Goal: Task Accomplishment & Management: Manage account settings

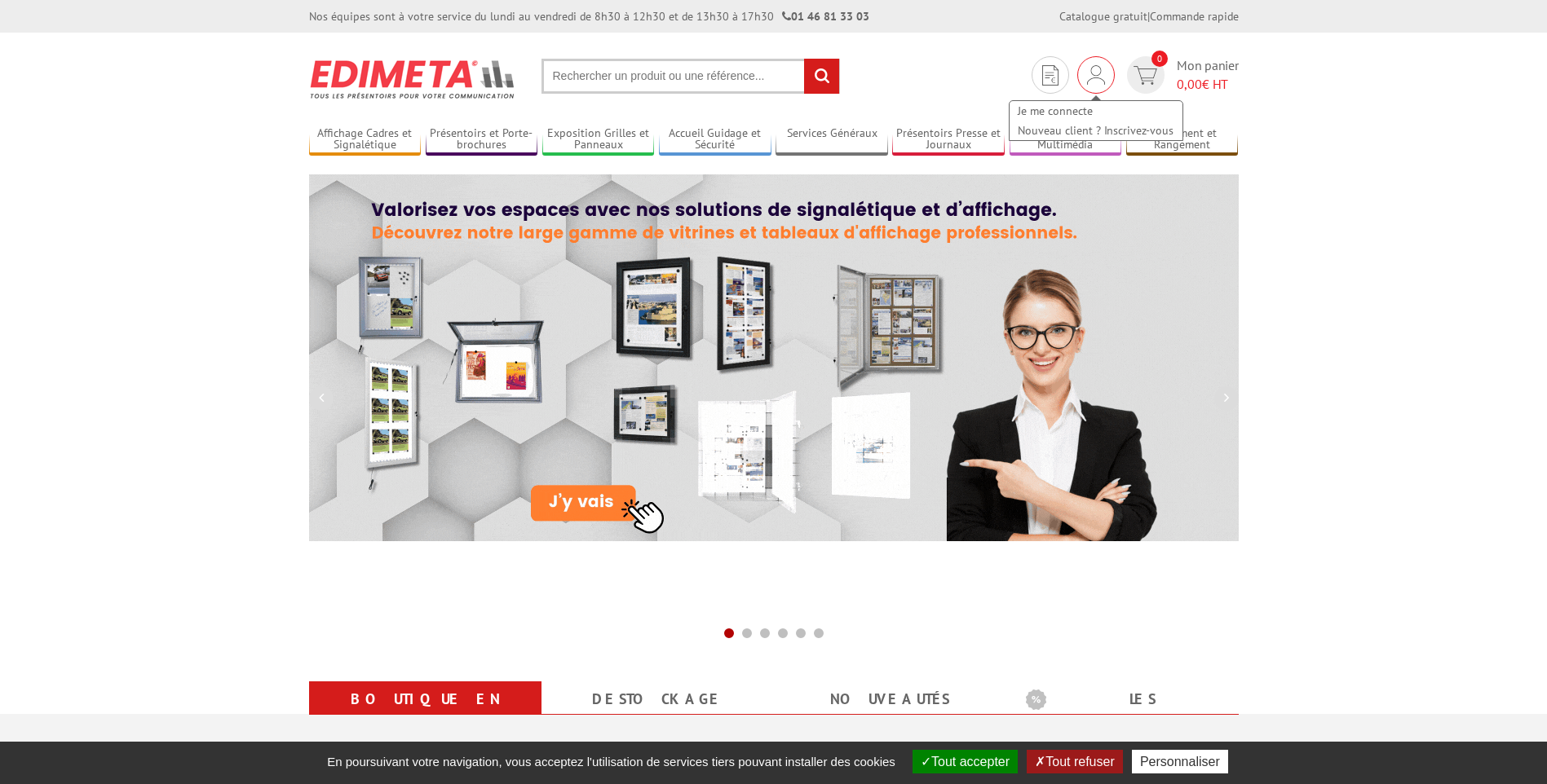
click at [1100, 74] on img at bounding box center [1096, 75] width 18 height 20
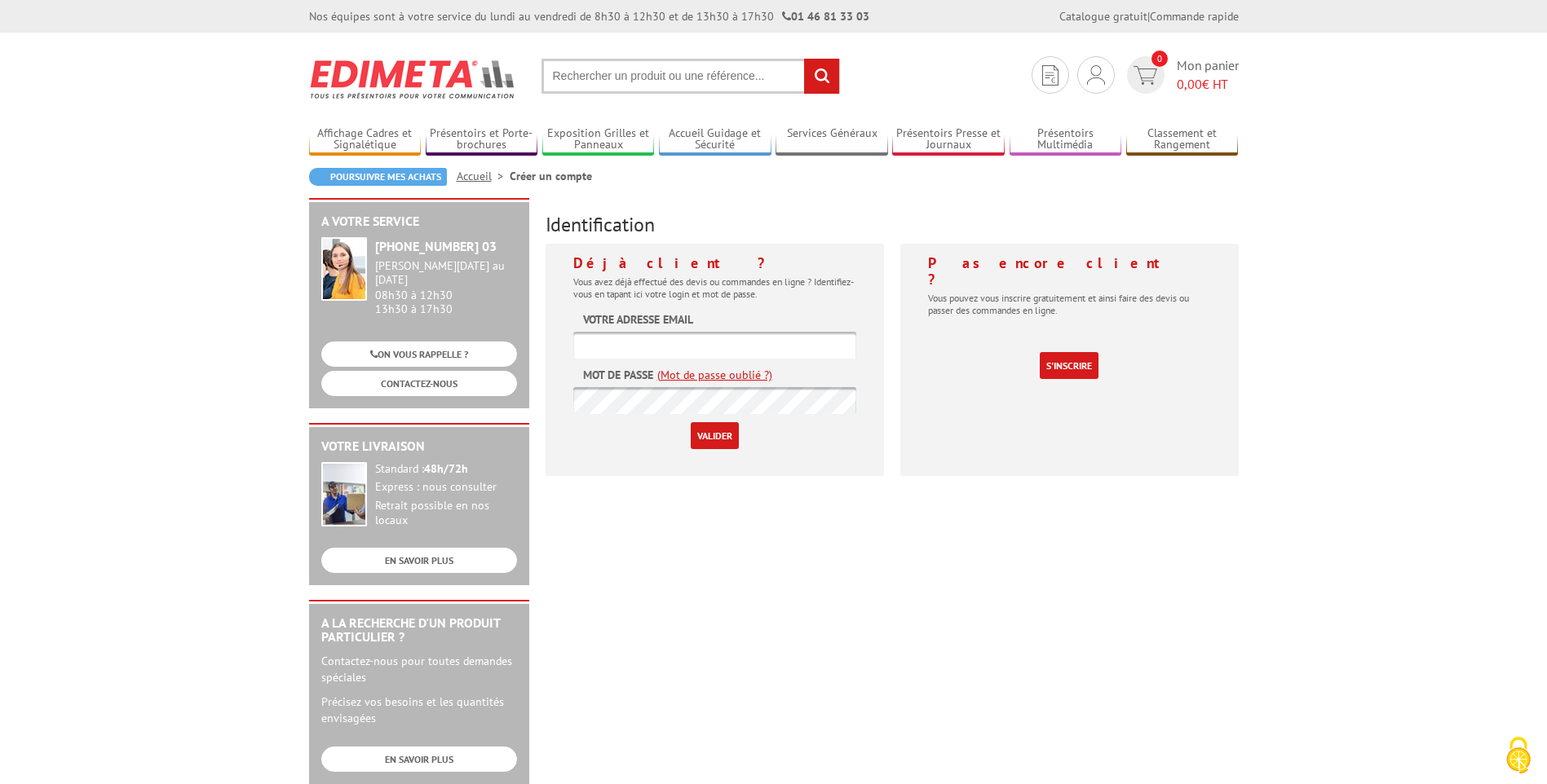
click at [675, 341] on input "text" at bounding box center [715, 344] width 283 height 27
click at [664, 349] on input "text" at bounding box center [715, 344] width 283 height 27
type input "[PERSON_NAME][EMAIL_ADDRESS][DOMAIN_NAME]"
click at [719, 438] on input "Valider" at bounding box center [714, 436] width 49 height 27
click at [661, 357] on input "text" at bounding box center [715, 344] width 283 height 27
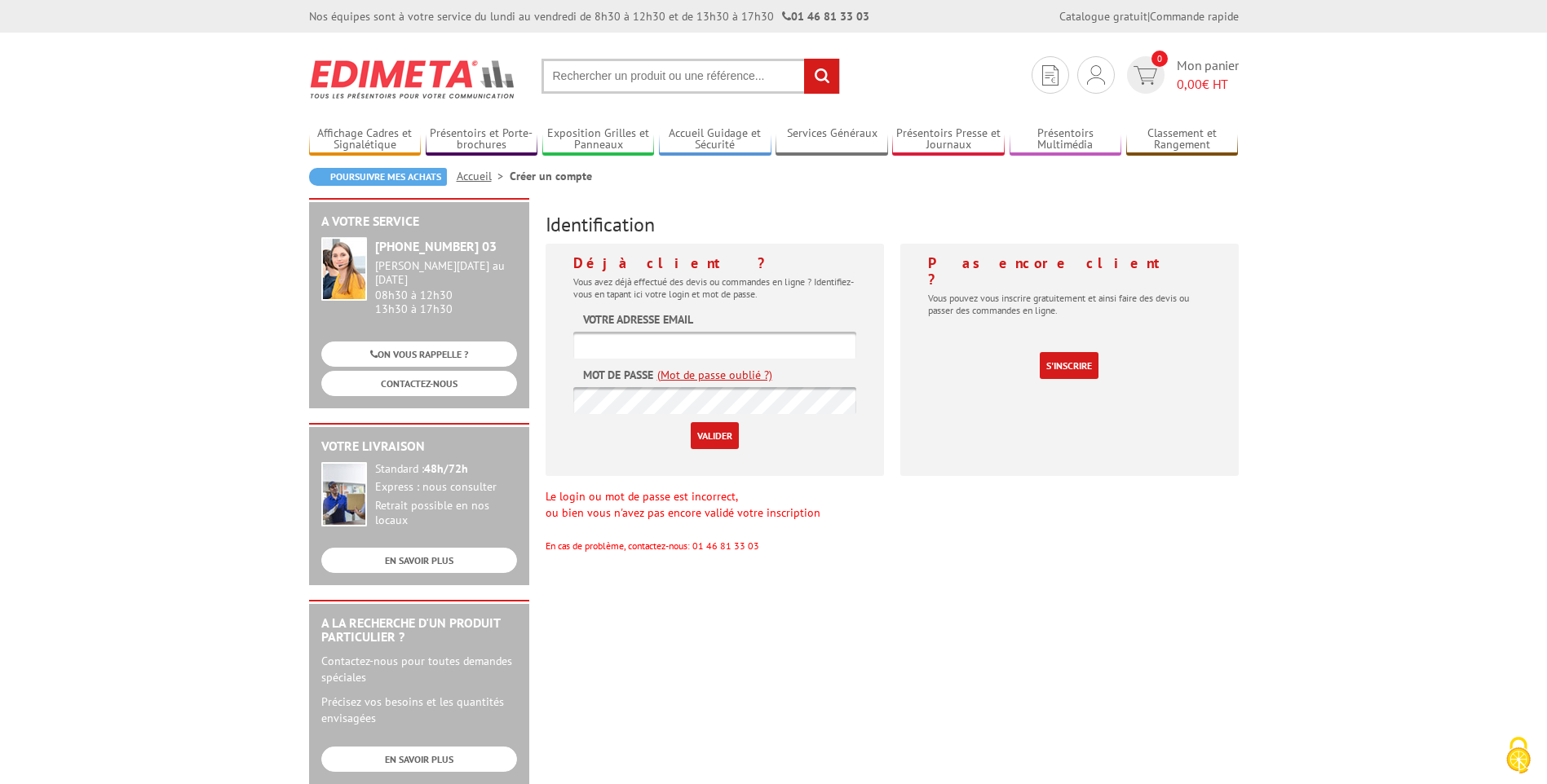
type input "e.deruelle@parisnord2.fr"
click at [705, 441] on input "Valider" at bounding box center [714, 436] width 49 height 27
click at [681, 341] on input "text" at bounding box center [715, 344] width 283 height 27
type input "[PERSON_NAME][EMAIL_ADDRESS][DOMAIN_NAME]"
click at [745, 372] on link "(Mot de passe oublié ?)" at bounding box center [715, 375] width 115 height 16
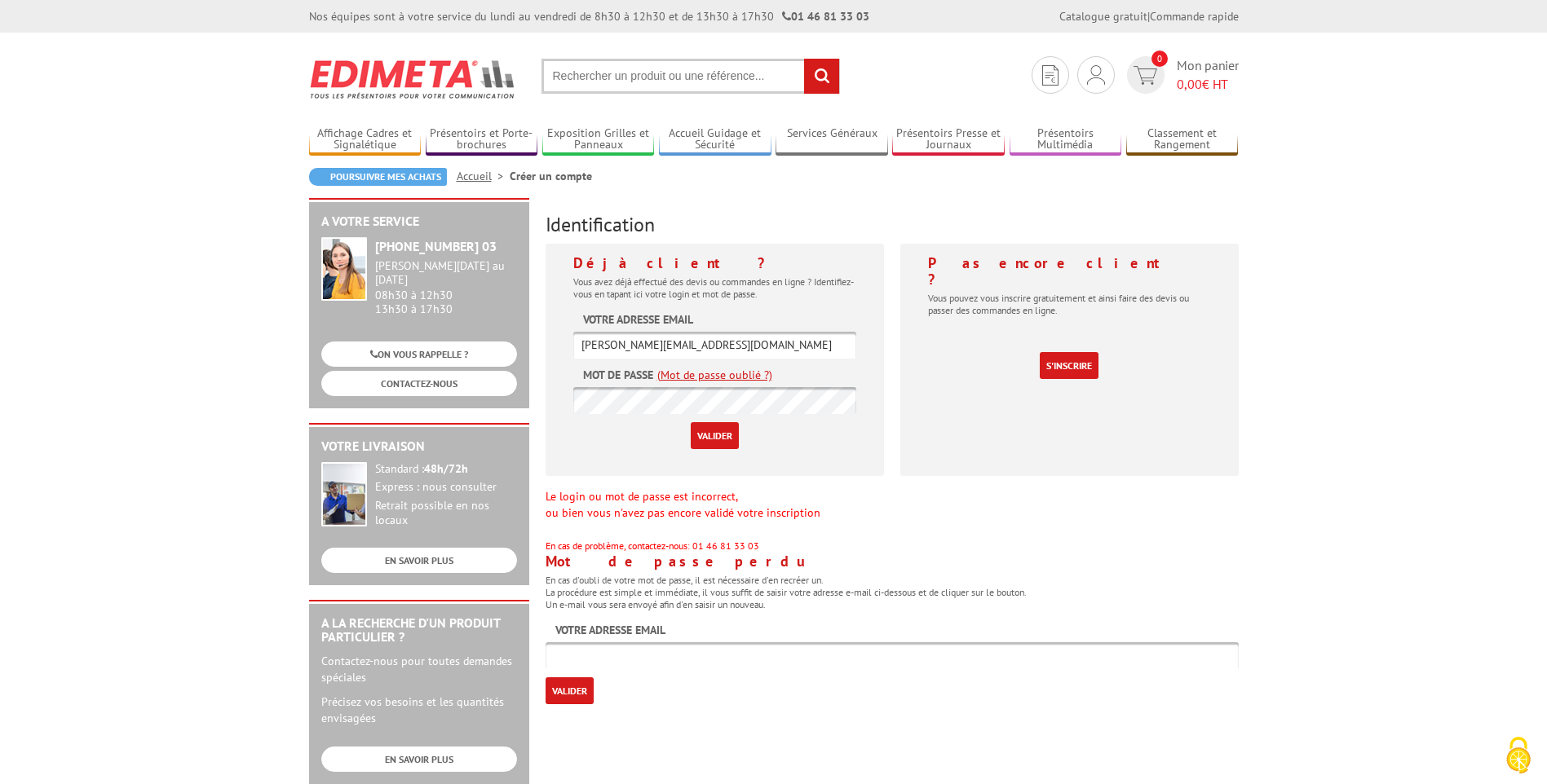
click at [623, 662] on input "text" at bounding box center [892, 655] width 693 height 27
type input "[PERSON_NAME][EMAIL_ADDRESS][DOMAIN_NAME]"
click at [586, 695] on input "Valider" at bounding box center [569, 690] width 49 height 27
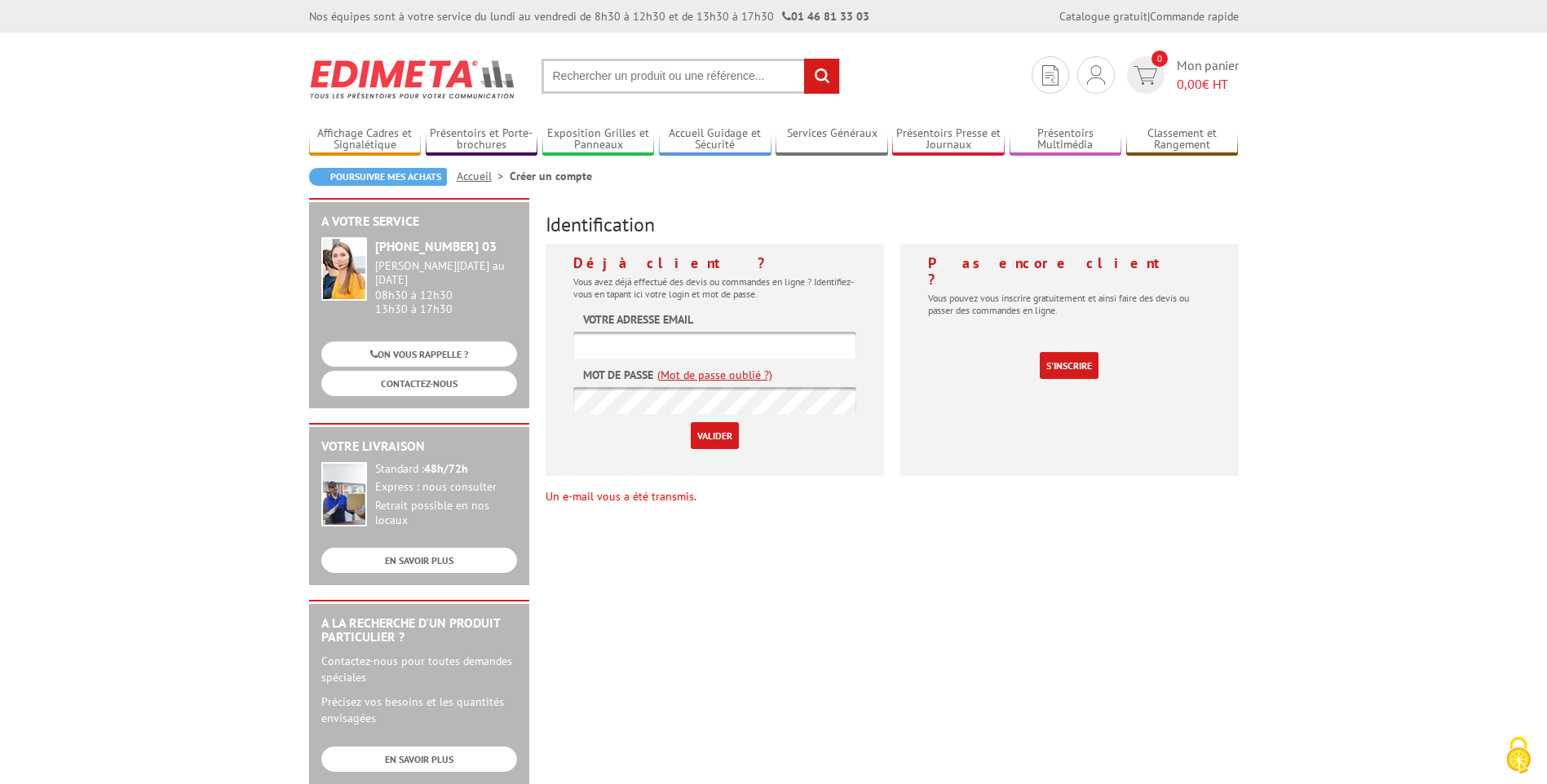
click at [745, 340] on input "text" at bounding box center [715, 344] width 283 height 27
click at [619, 339] on input "text" at bounding box center [715, 344] width 283 height 27
paste input "[PERSON_NAME][EMAIL_ADDRESS][DOMAIN_NAME]"
type input "[PERSON_NAME][EMAIL_ADDRESS][DOMAIN_NAME]"
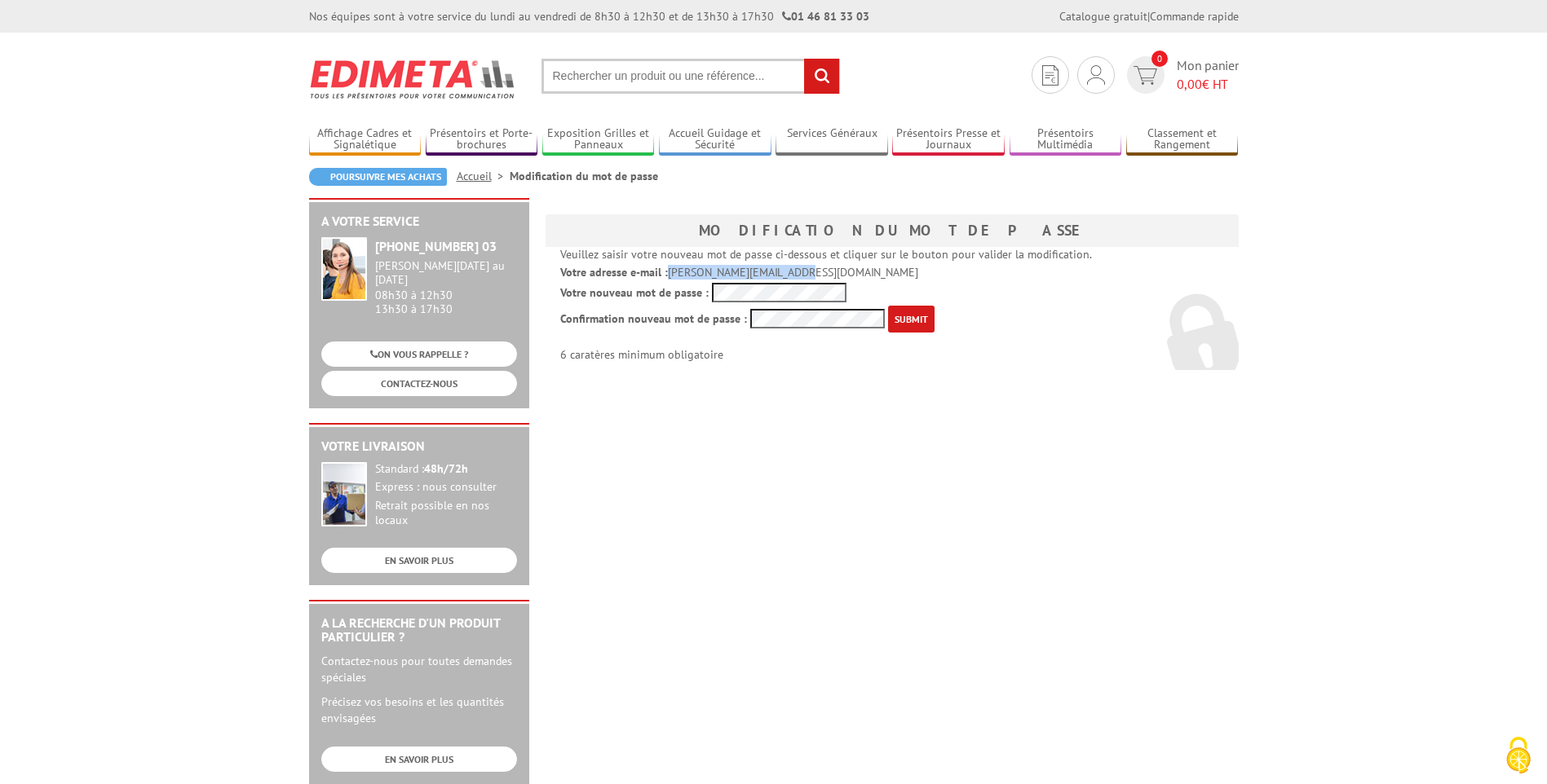
drag, startPoint x: 796, startPoint y: 268, endPoint x: 669, endPoint y: 270, distance: 127.0
click at [669, 270] on p "Votre adresse e-mail : [PERSON_NAME][EMAIL_ADDRESS][DOMAIN_NAME]" at bounding box center [892, 272] width 664 height 15
copy p "[PERSON_NAME][EMAIL_ADDRESS][DOMAIN_NAME]"
click at [920, 321] on input "submit" at bounding box center [911, 319] width 47 height 27
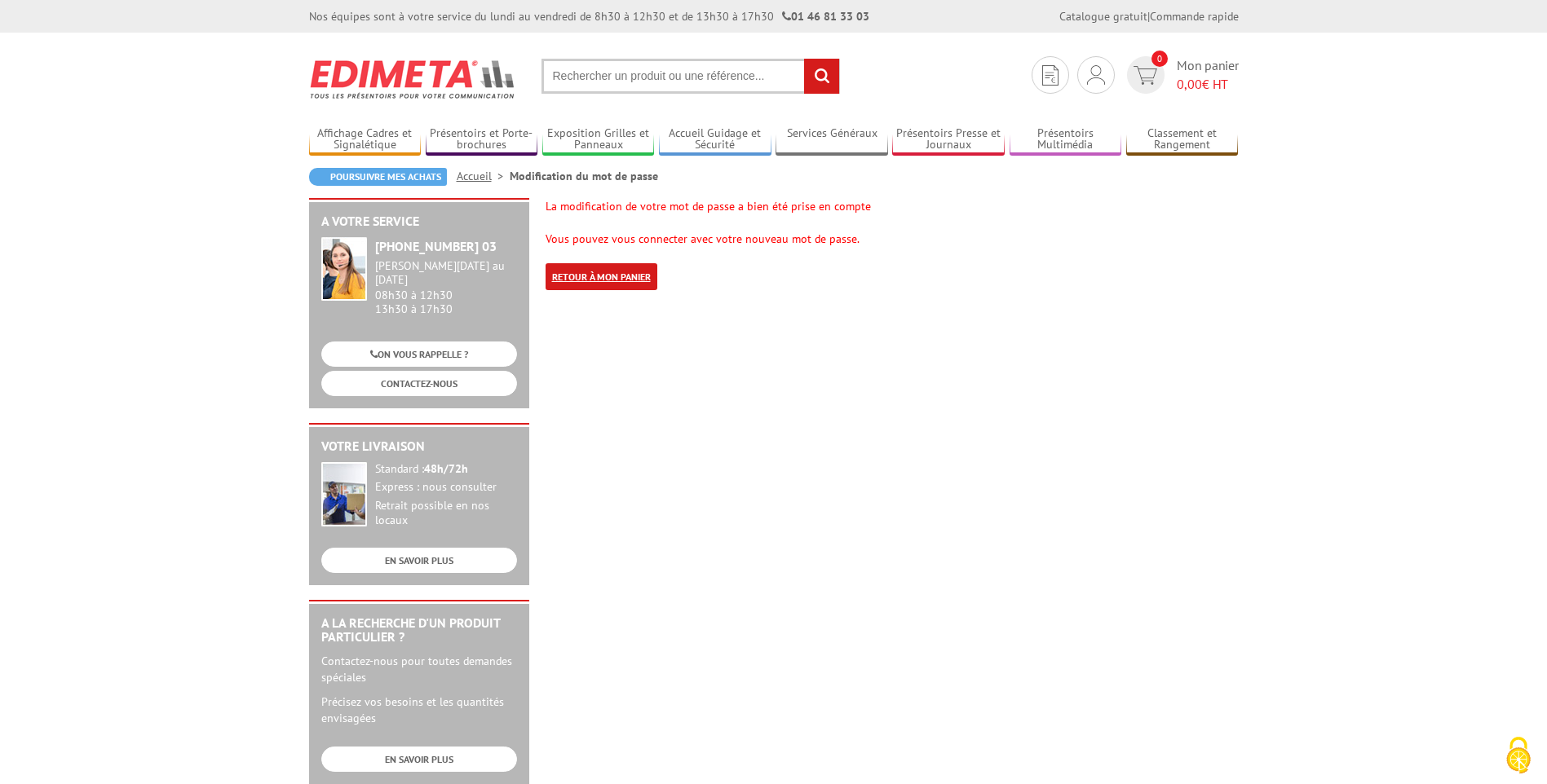
click at [596, 288] on link "Retour à mon panier" at bounding box center [601, 276] width 112 height 27
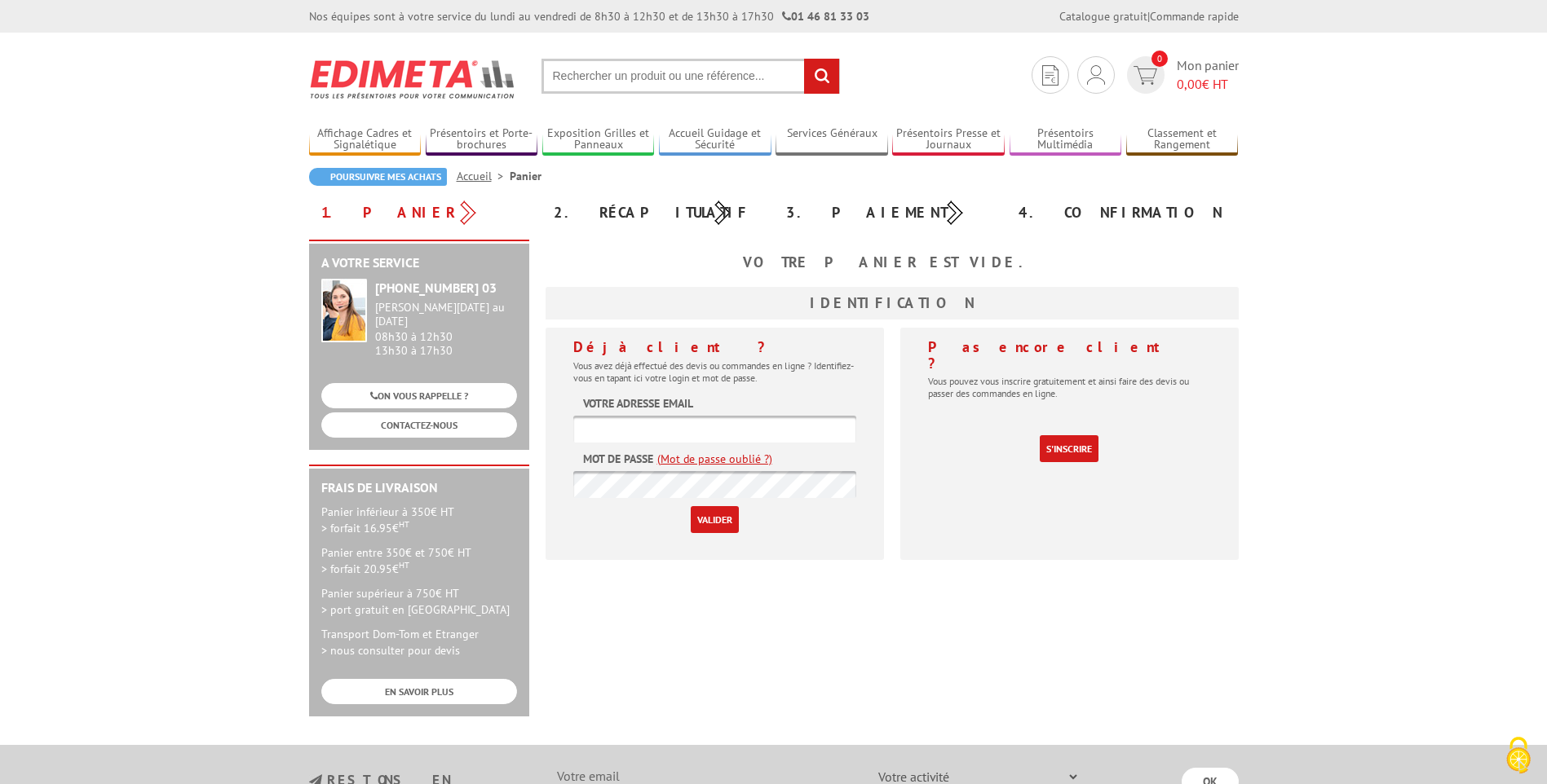
click at [720, 424] on input "text" at bounding box center [715, 429] width 283 height 27
type input "e.deruelle@parisnord2.fr"
click at [724, 521] on input "Valider" at bounding box center [714, 519] width 49 height 27
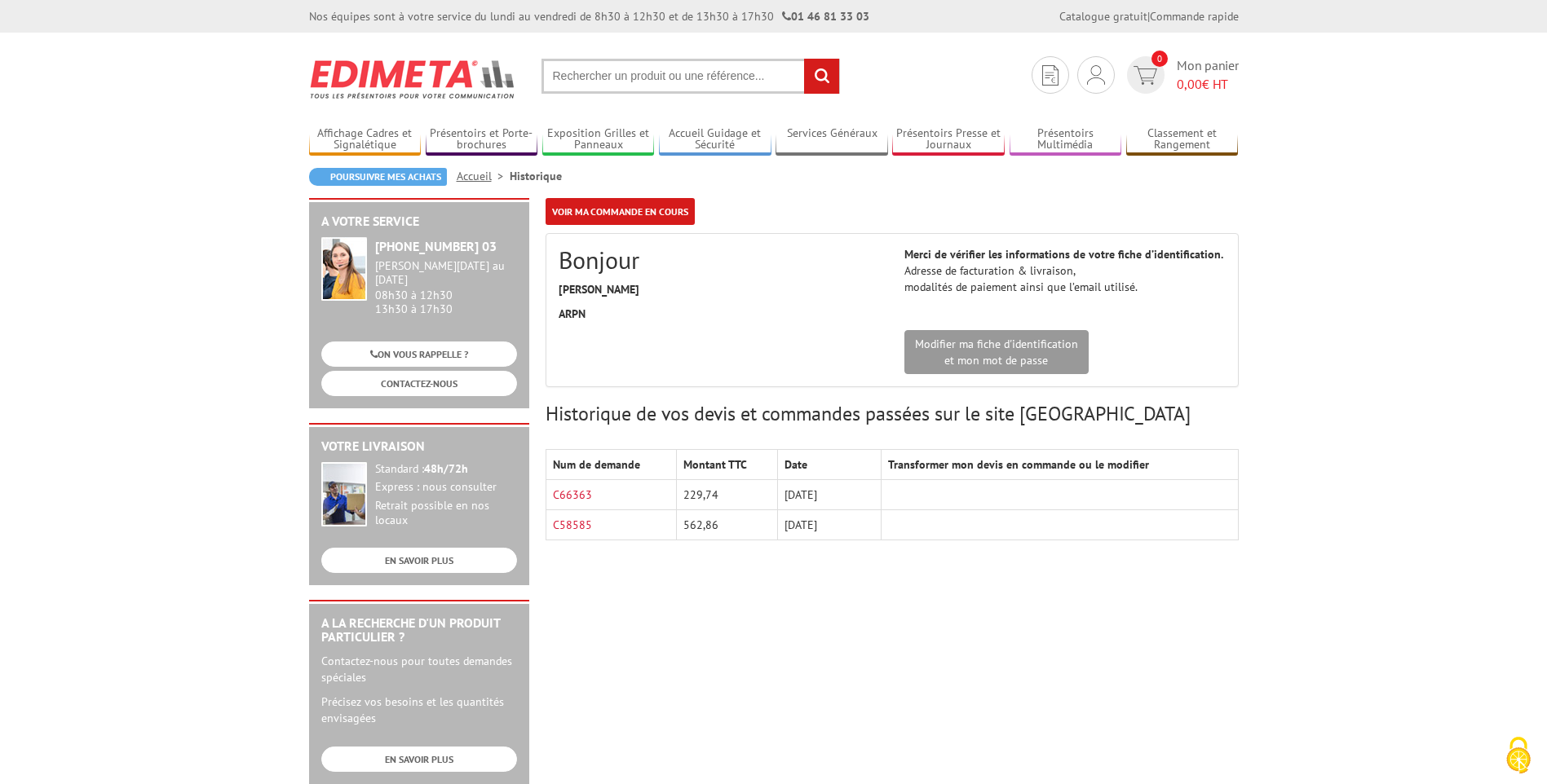
click at [752, 628] on div "A votre service [PHONE_NUMBER] 03 [PERSON_NAME][DATE] au [DATE] 08h30 à 12h30 1…" at bounding box center [774, 633] width 946 height 869
click at [818, 485] on td "[DATE]" at bounding box center [829, 495] width 104 height 30
click at [816, 504] on td "[DATE]" at bounding box center [829, 495] width 104 height 30
click at [820, 496] on td "[DATE]" at bounding box center [829, 495] width 104 height 30
click at [704, 494] on td "229,74" at bounding box center [726, 495] width 100 height 30
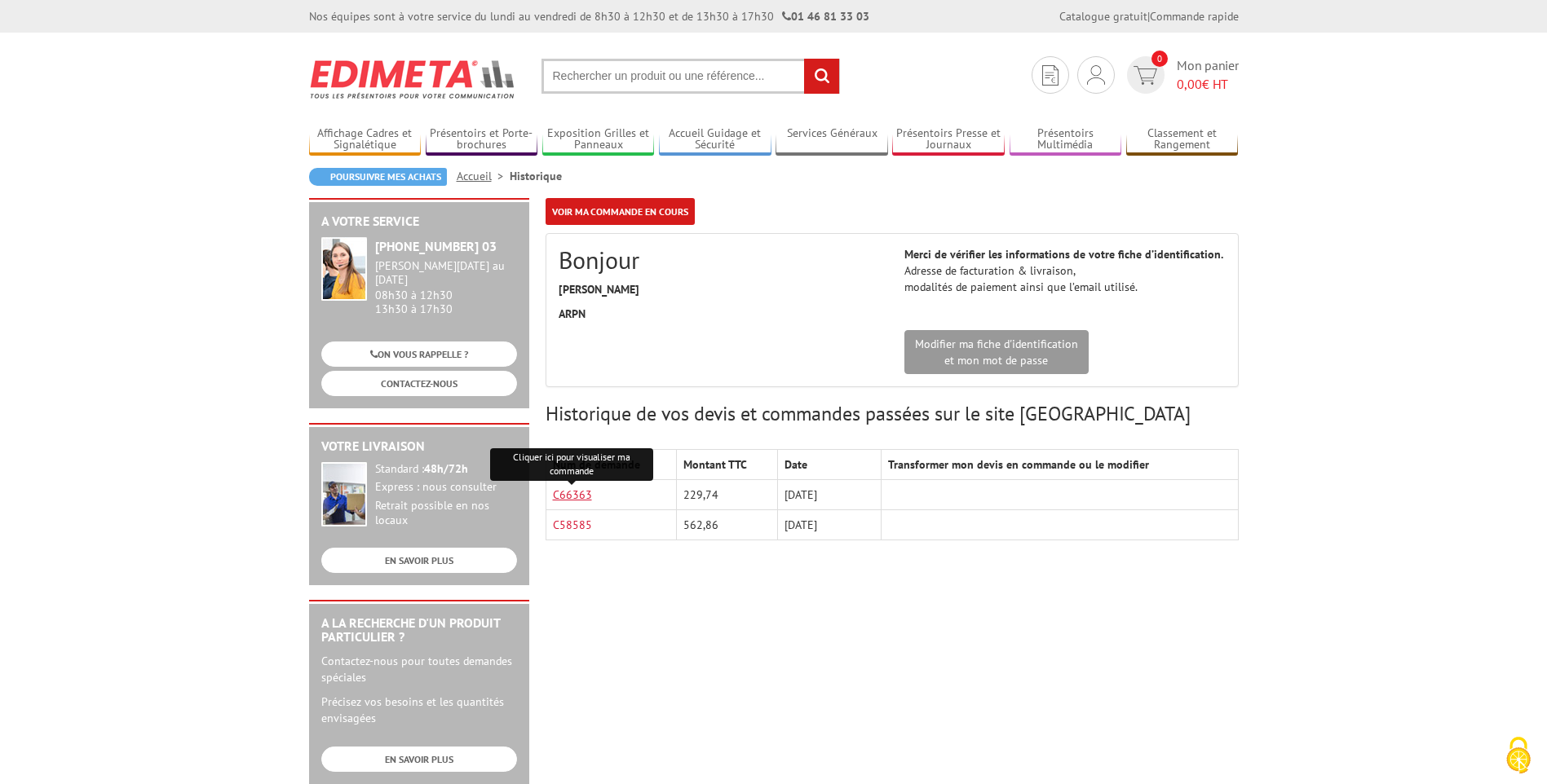
click at [569, 495] on link "C66363" at bounding box center [572, 494] width 40 height 15
click at [575, 526] on link "C58585" at bounding box center [572, 525] width 40 height 15
click at [888, 674] on div "A votre service +33 (0)1 46 81 33 03 Du Lundi au Vendredi 08h30 à 12h30 13h30 à…" at bounding box center [774, 633] width 946 height 869
click at [653, 74] on input "text" at bounding box center [690, 75] width 298 height 35
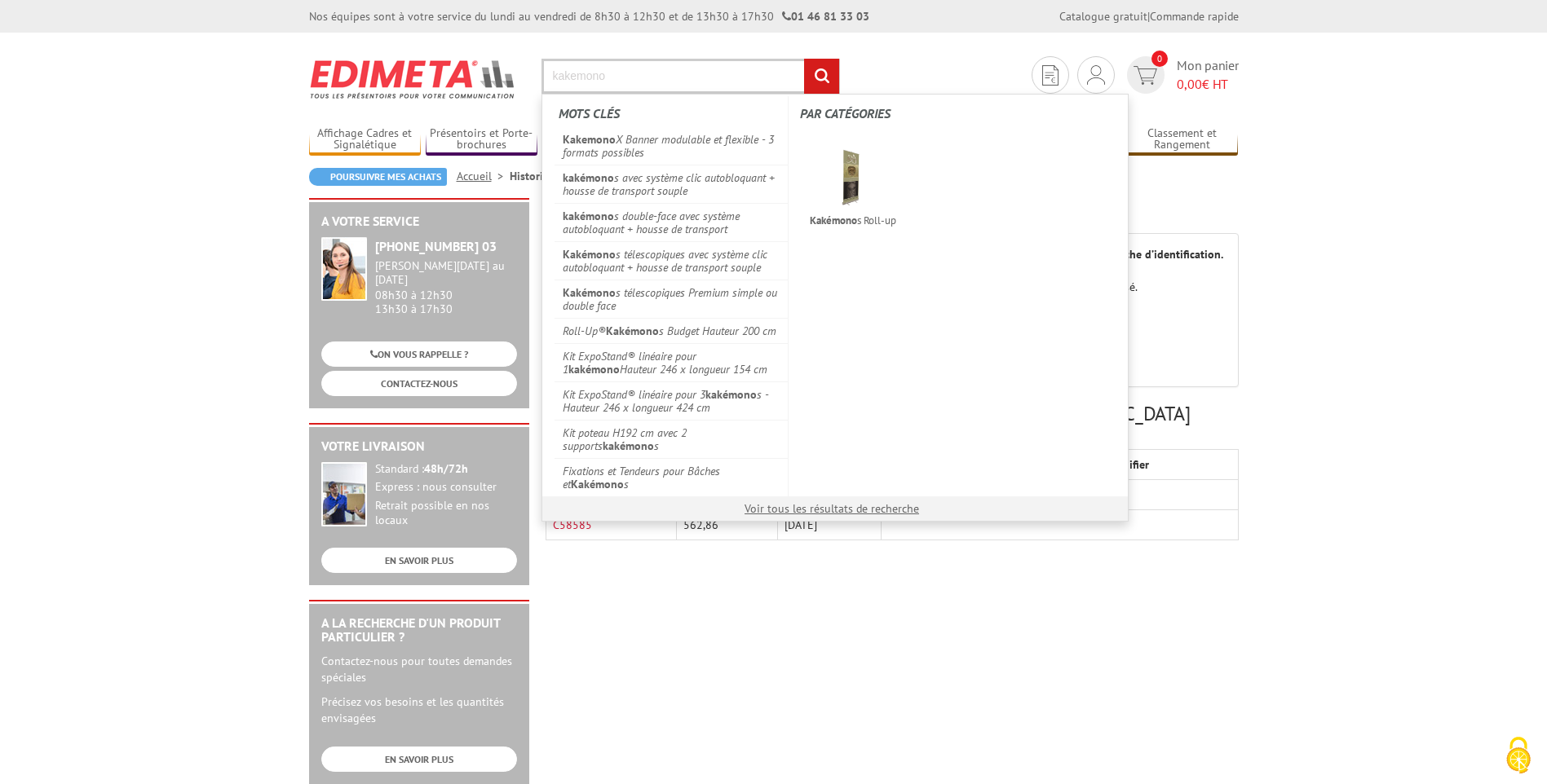
type input "kakemono"
click at [804, 58] on input "rechercher" at bounding box center [821, 75] width 35 height 35
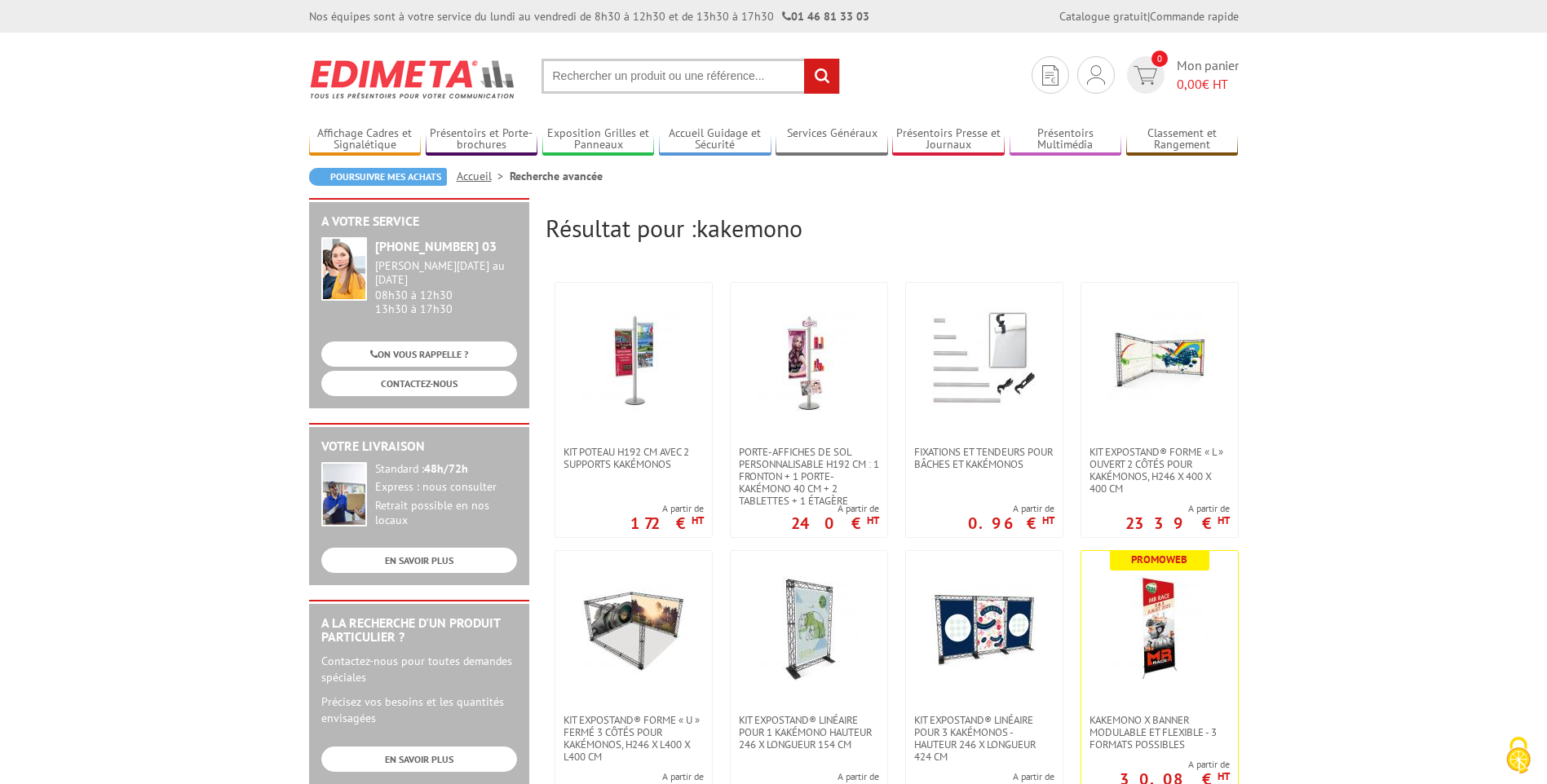
click at [603, 85] on input "text" at bounding box center [690, 75] width 298 height 35
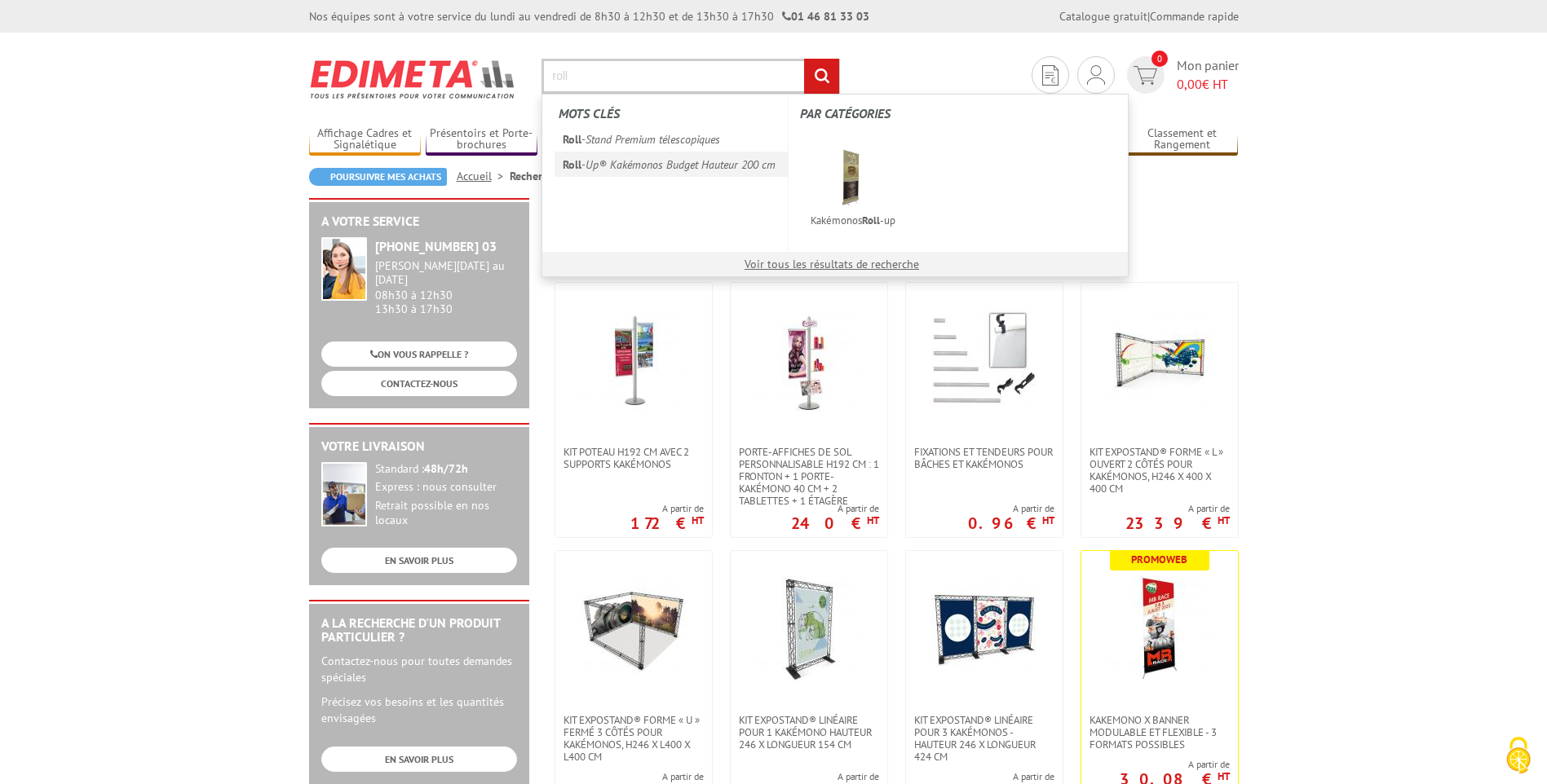
type input "roll"
click at [604, 168] on link "Roll -Up® Kakémonos Budget Hauteur 200 cm" at bounding box center [671, 164] width 234 height 26
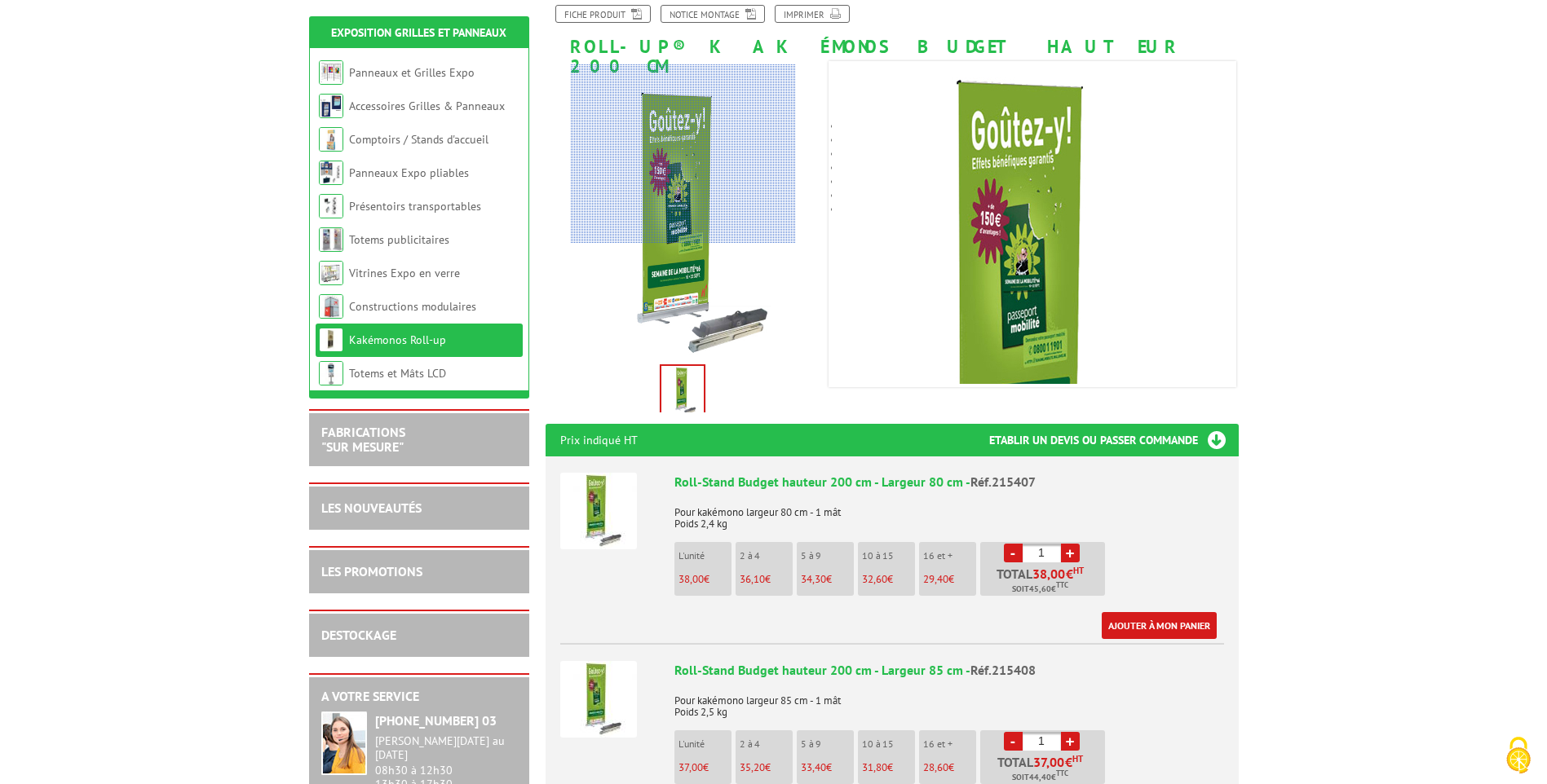
scroll to position [326, 0]
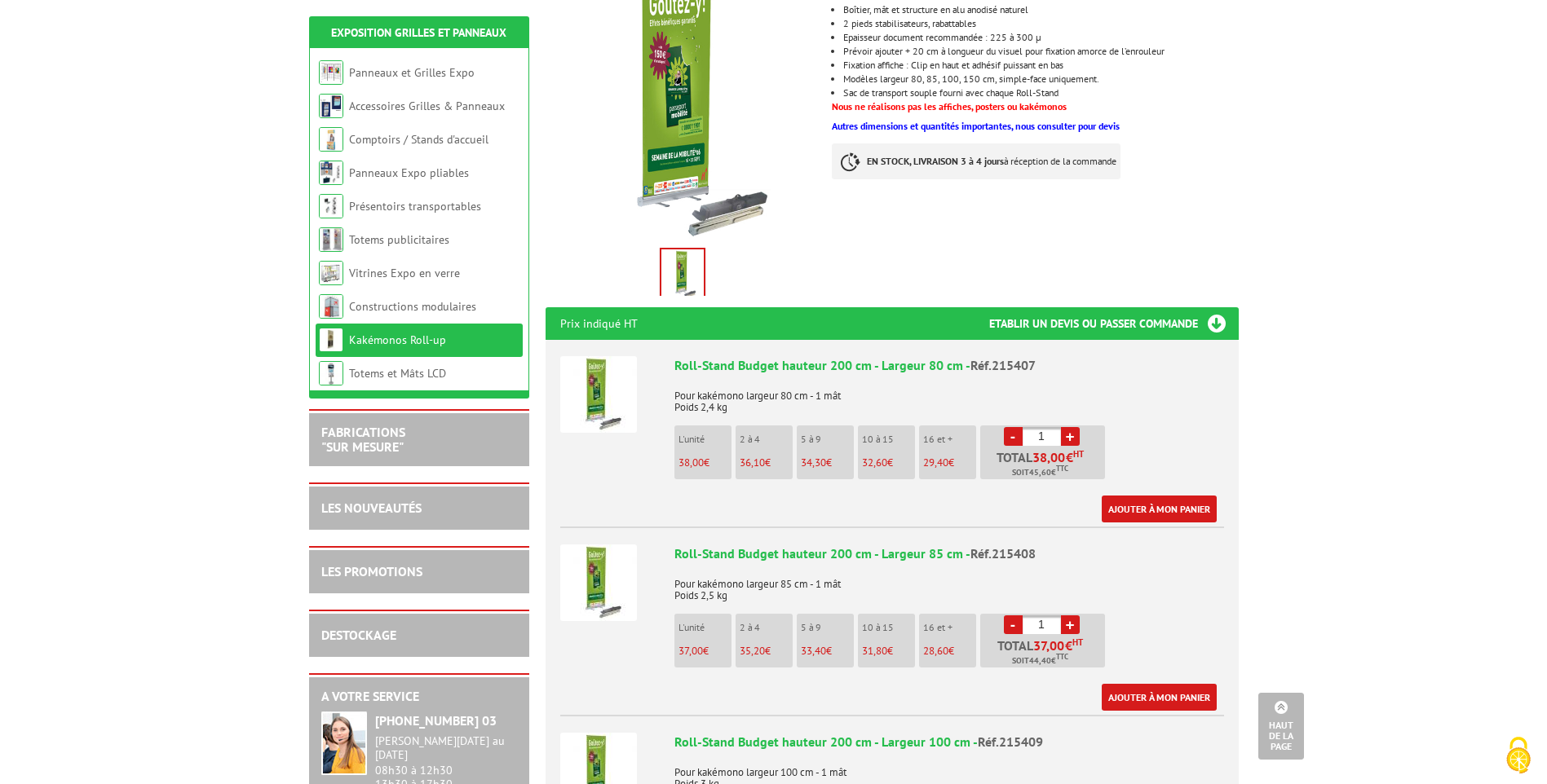
drag, startPoint x: 1470, startPoint y: 220, endPoint x: 1344, endPoint y: 12, distance: 243.2
click at [1470, 220] on body "Nos équipes sont à votre service du [DATE] au [DATE] de 8h30 à 12h30 et de 13h3…" at bounding box center [774, 708] width 1547 height 2068
